Goal: Task Accomplishment & Management: Complete application form

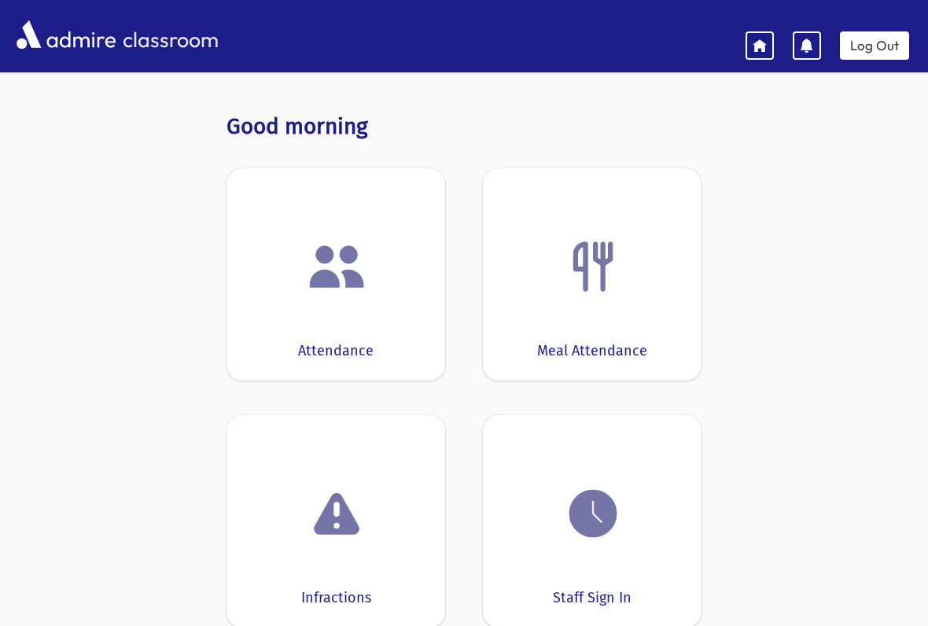
click at [316, 286] on img at bounding box center [337, 267] width 60 height 60
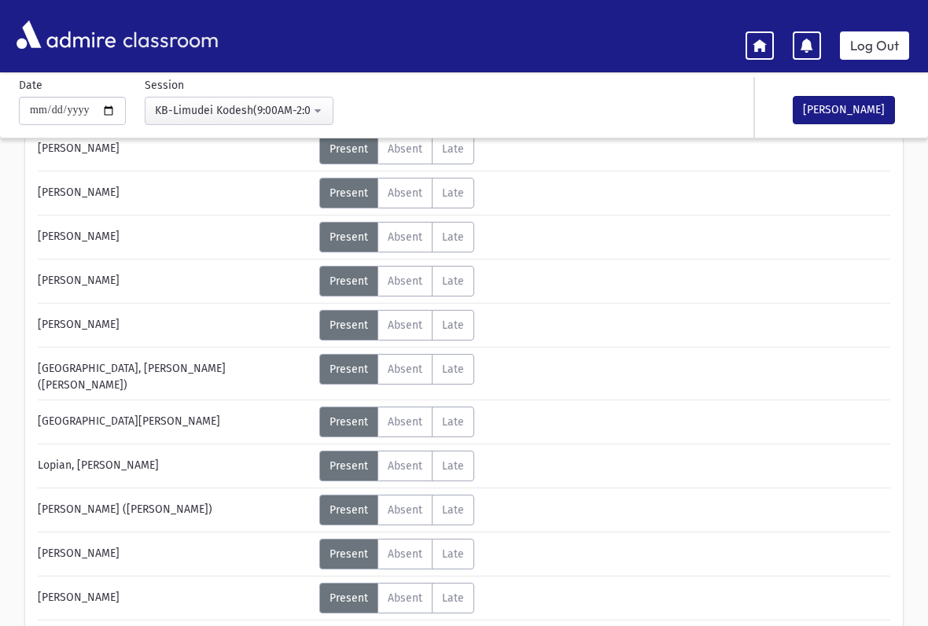
scroll to position [386, 0]
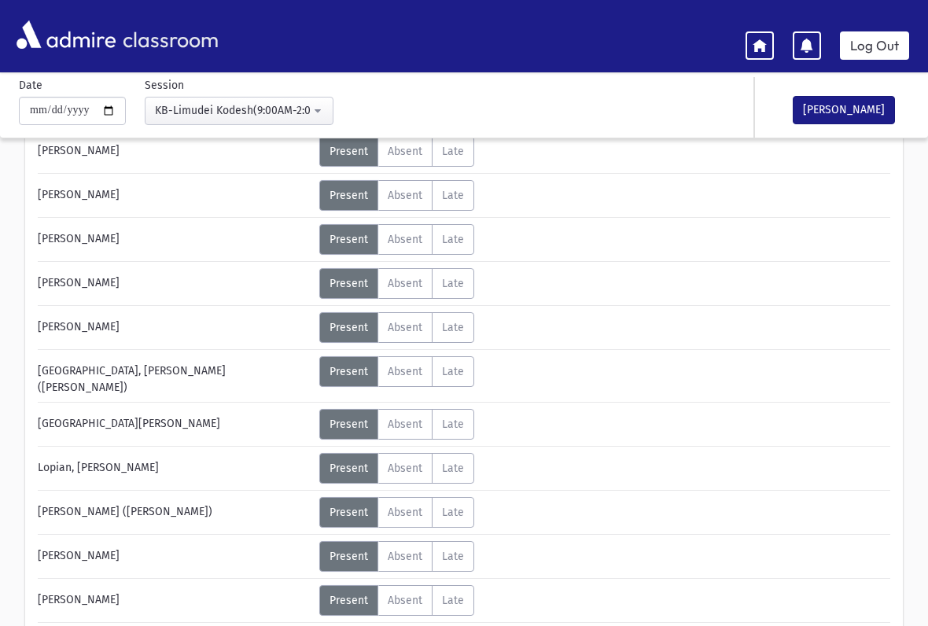
click at [464, 192] on span "Late" at bounding box center [453, 195] width 22 height 13
click at [529, 204] on span "Unexcused" at bounding box center [523, 202] width 61 height 17
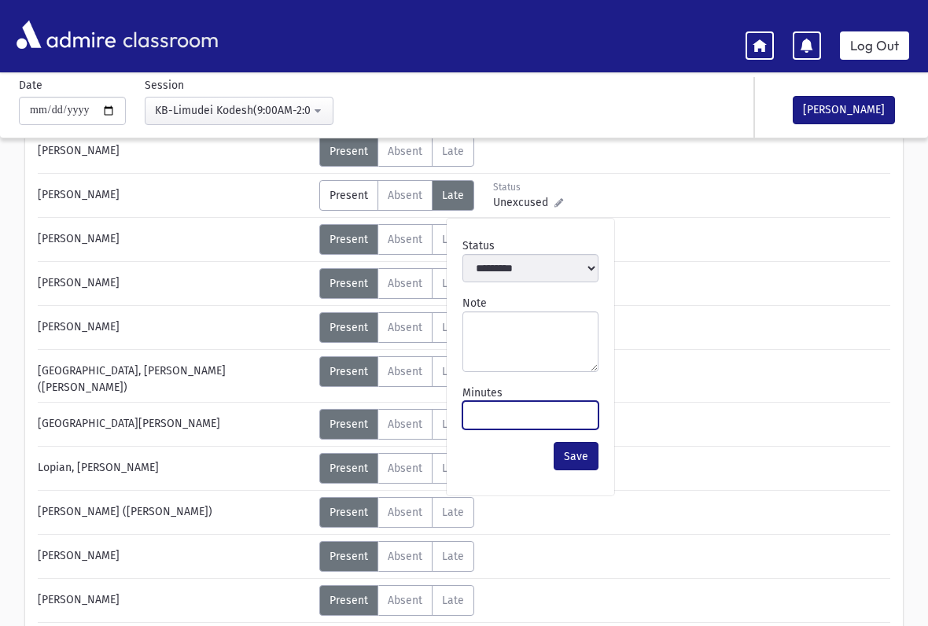
click at [568, 421] on input "Minutes" at bounding box center [531, 415] width 136 height 28
type input "**"
click at [576, 456] on button "Save" at bounding box center [576, 456] width 45 height 28
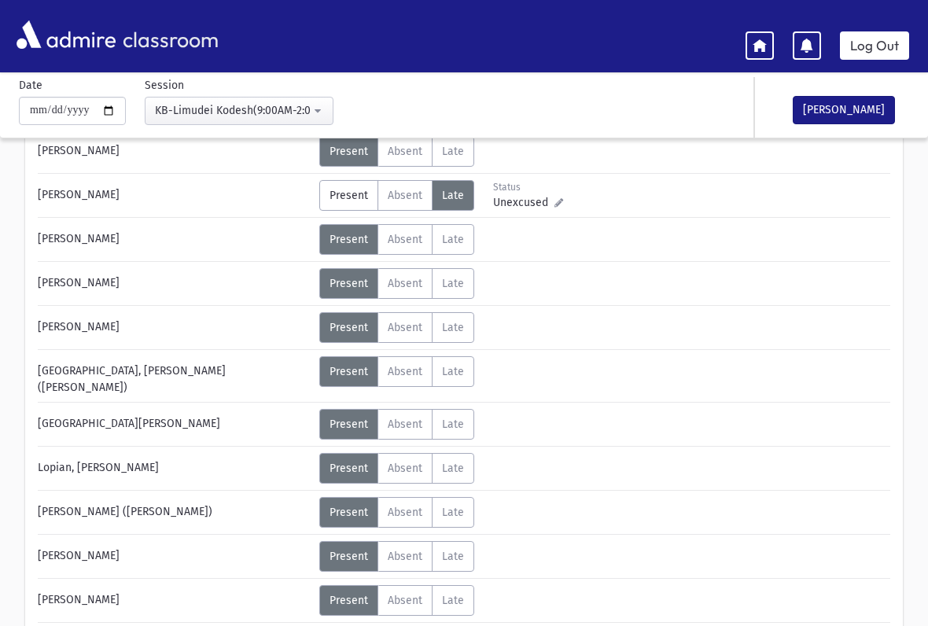
click at [524, 198] on span "Unexcused" at bounding box center [523, 202] width 61 height 17
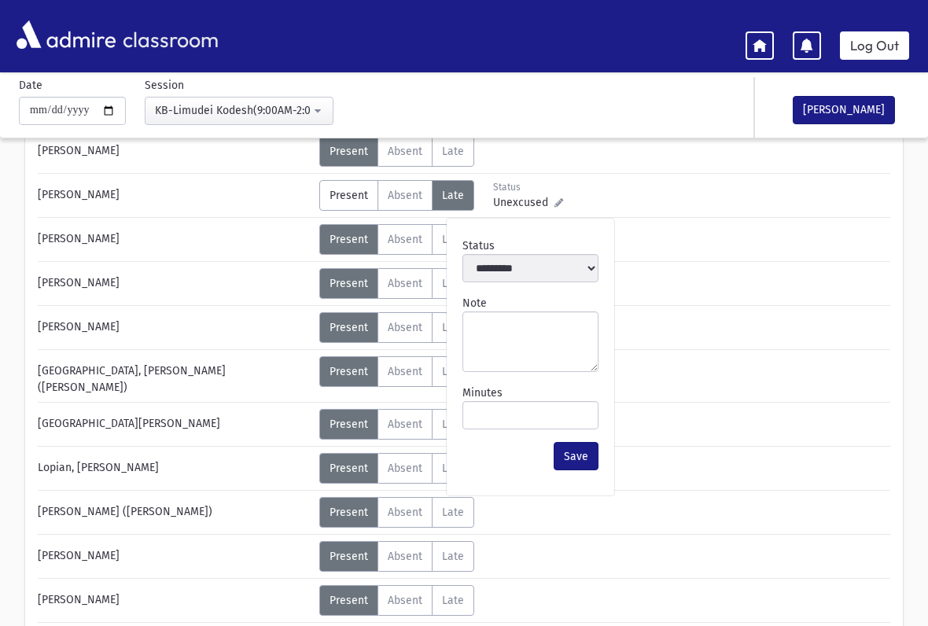
click at [581, 455] on button "Save" at bounding box center [576, 456] width 45 height 28
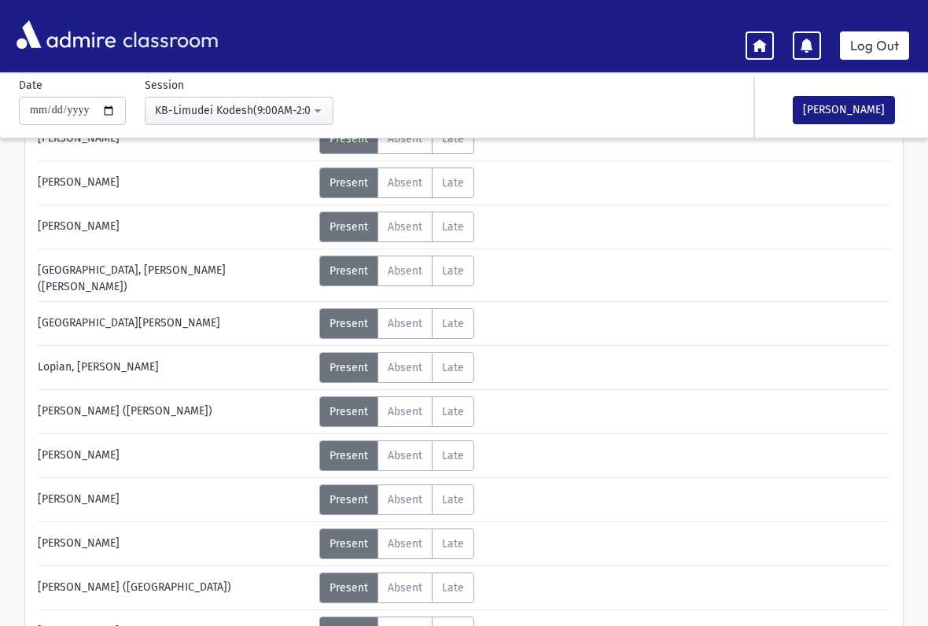
scroll to position [485, 0]
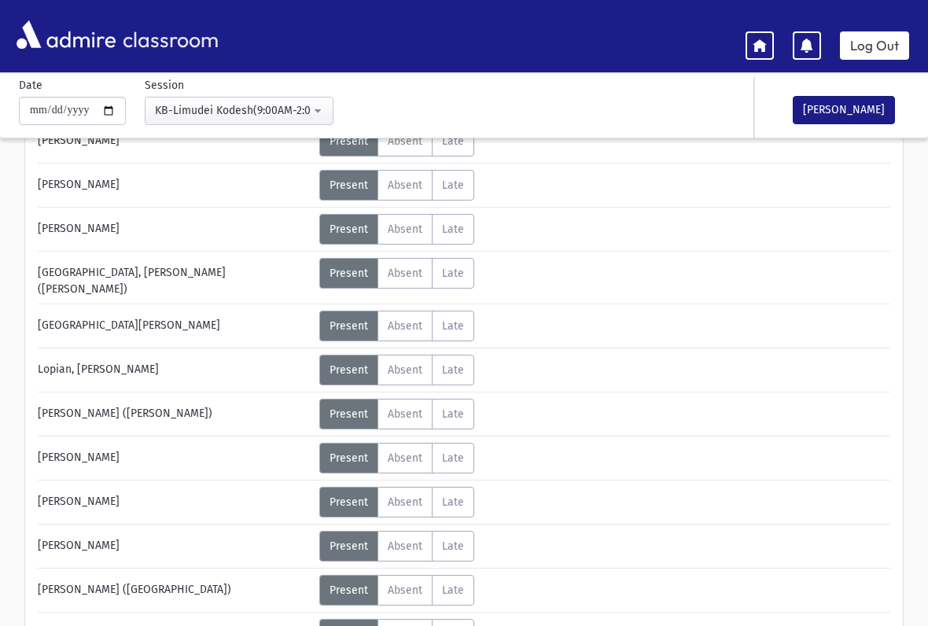
click at [464, 277] on span "Late" at bounding box center [453, 273] width 22 height 13
click at [454, 319] on span "Late" at bounding box center [453, 325] width 22 height 13
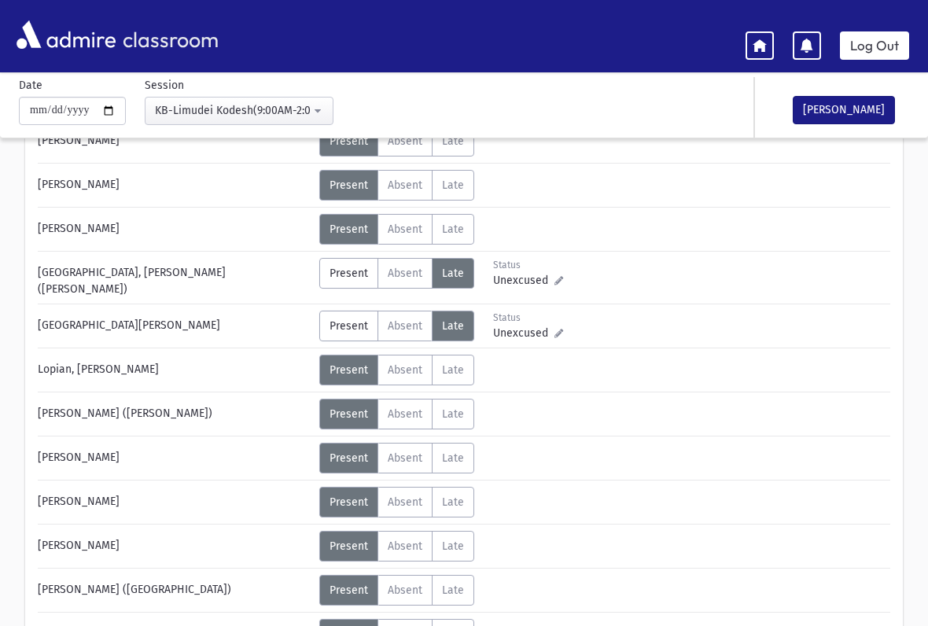
click at [527, 274] on span "Unexcused" at bounding box center [523, 280] width 61 height 17
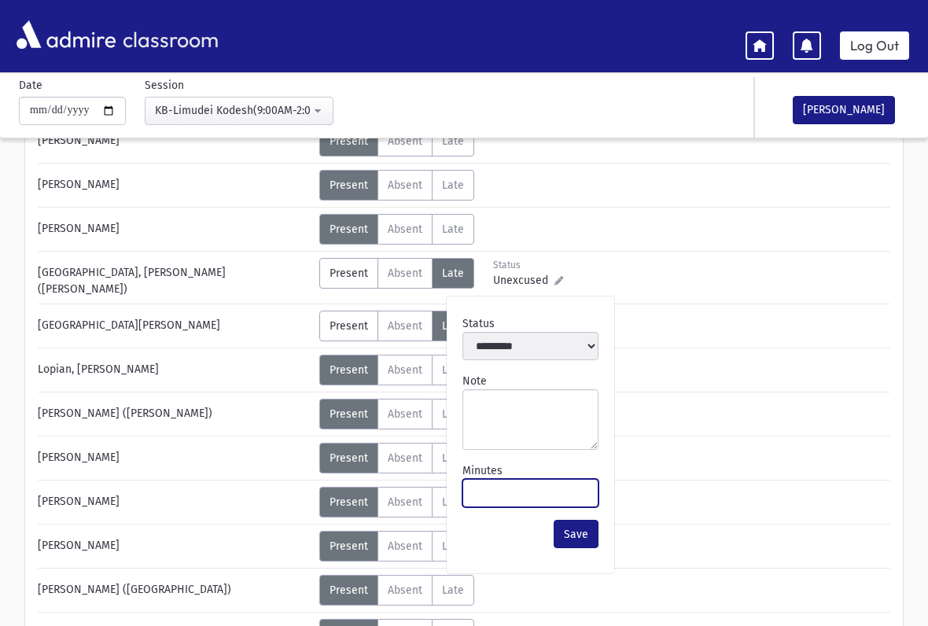
click at [547, 496] on input "Minutes" at bounding box center [531, 493] width 136 height 28
type input "**"
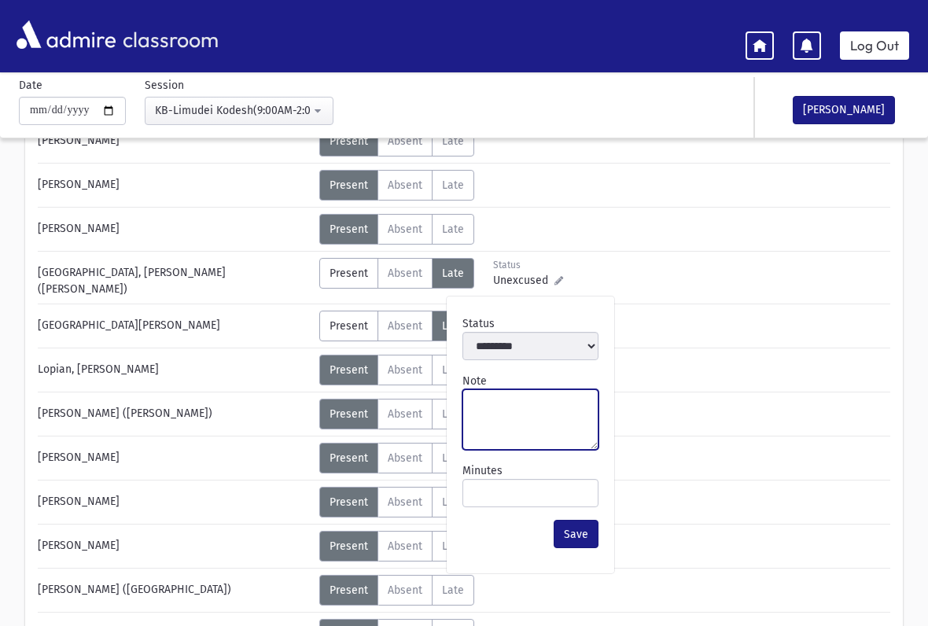
click at [575, 404] on textarea "Note" at bounding box center [531, 419] width 136 height 61
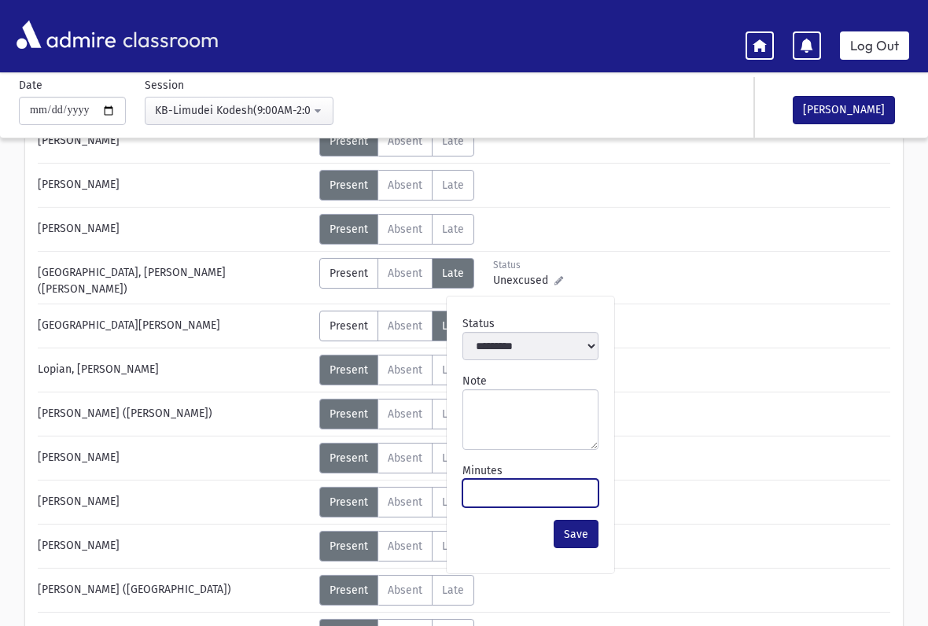
click at [532, 489] on input "**" at bounding box center [531, 493] width 136 height 28
click at [576, 534] on button "Save" at bounding box center [576, 534] width 45 height 28
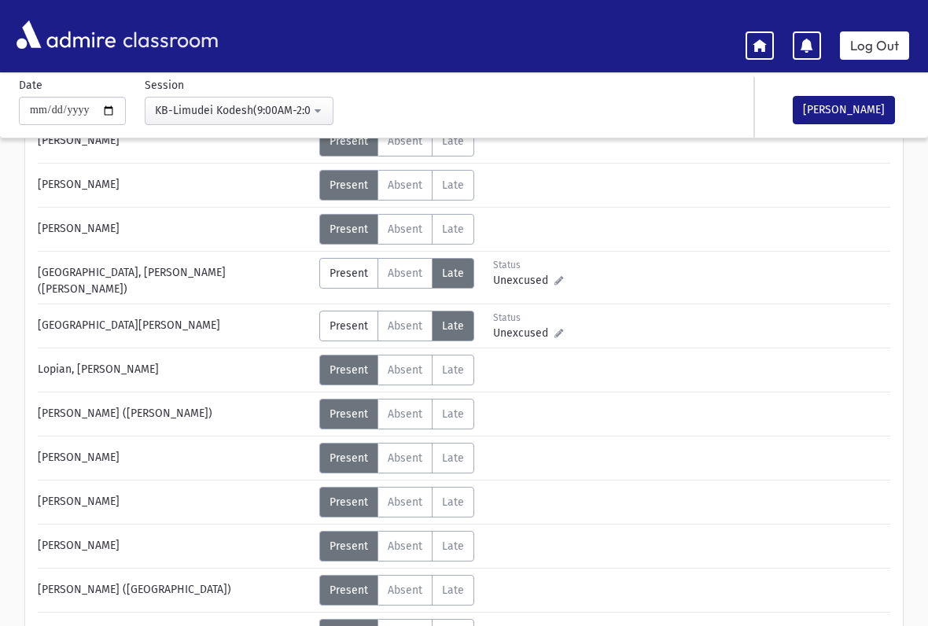
click at [518, 325] on span "Unexcused" at bounding box center [523, 333] width 61 height 17
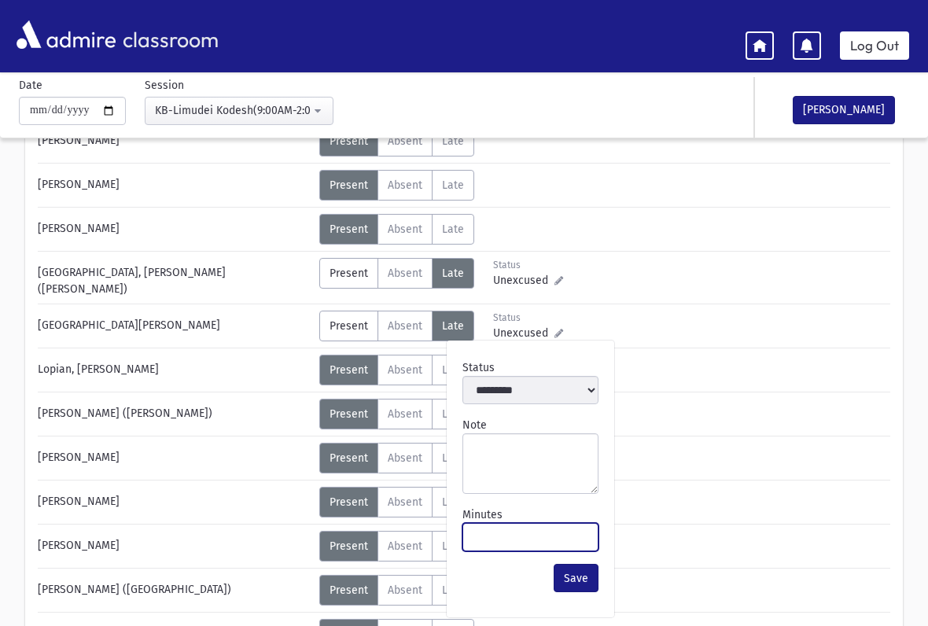
click at [519, 537] on input "Minutes" at bounding box center [531, 537] width 136 height 28
type input "**"
click at [576, 578] on button "Save" at bounding box center [576, 578] width 45 height 28
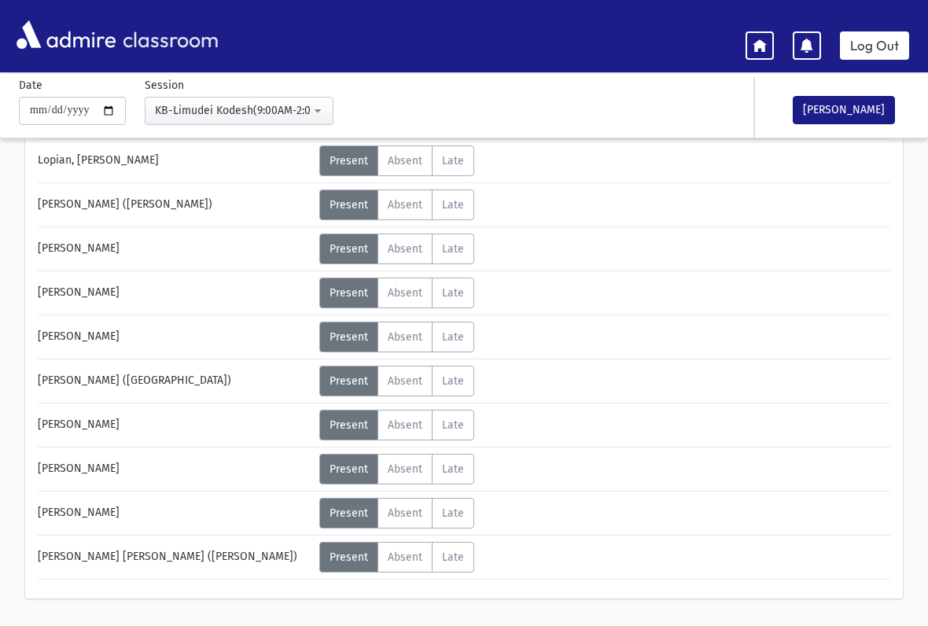
scroll to position [728, 0]
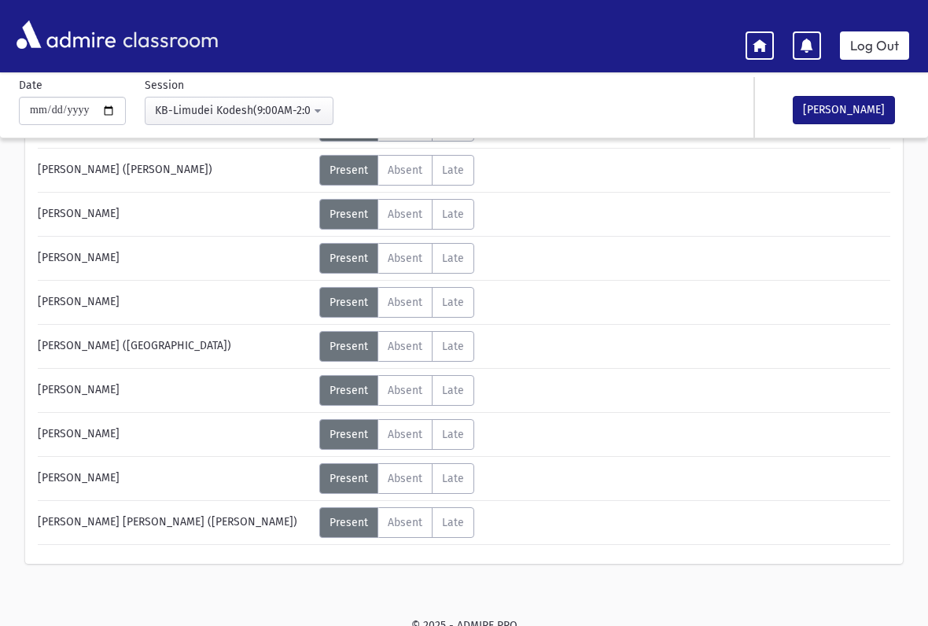
click at [849, 107] on button "[PERSON_NAME]" at bounding box center [844, 110] width 102 height 28
